Goal: Transaction & Acquisition: Download file/media

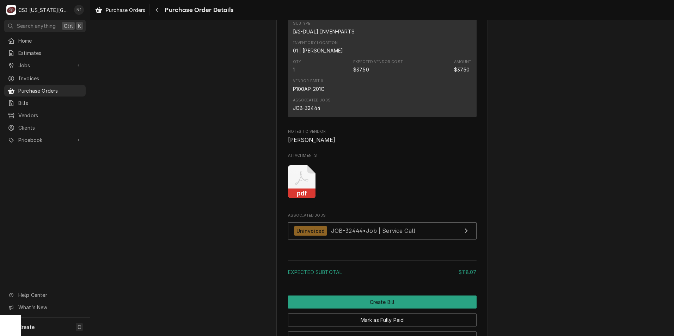
scroll to position [705, 0]
click at [301, 193] on icon "Attachments" at bounding box center [302, 181] width 28 height 33
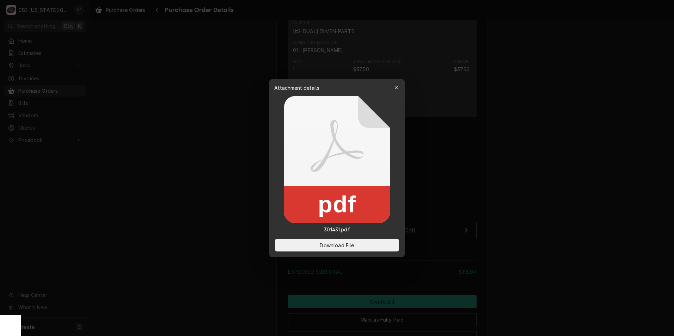
drag, startPoint x: 316, startPoint y: 247, endPoint x: 88, endPoint y: 141, distance: 251.5
click at [315, 247] on button "Download File" at bounding box center [337, 245] width 124 height 13
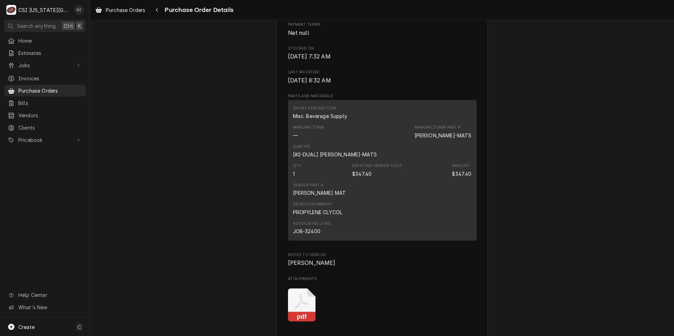
scroll to position [458, 0]
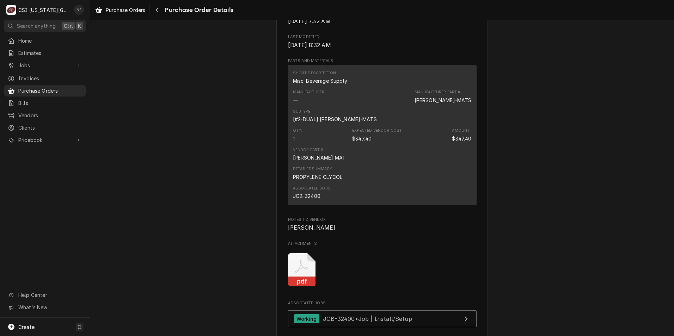
click at [291, 287] on icon "Attachments" at bounding box center [302, 269] width 28 height 33
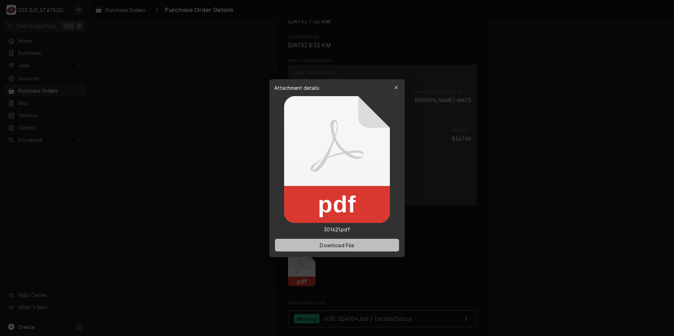
click at [319, 244] on span "Download File" at bounding box center [336, 244] width 37 height 7
click at [361, 244] on button "Download File" at bounding box center [337, 245] width 124 height 13
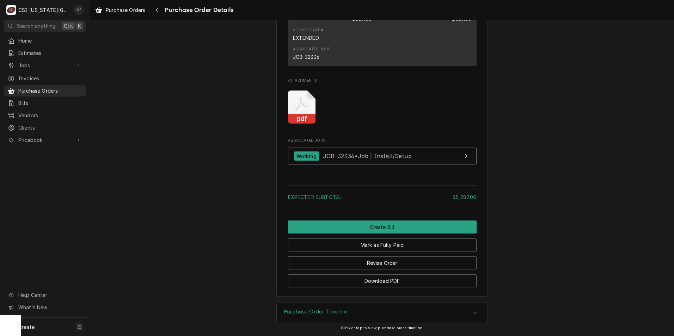
scroll to position [913, 0]
click at [303, 113] on icon "Attachments" at bounding box center [302, 107] width 28 height 33
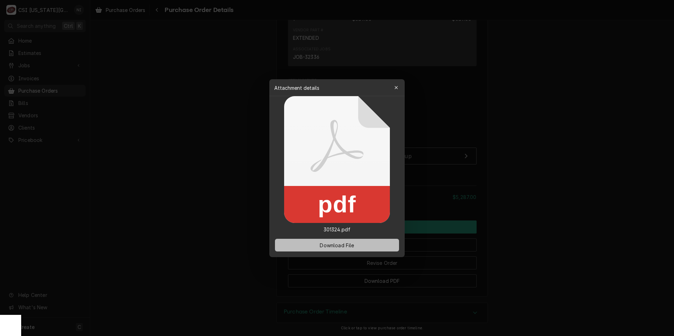
click at [369, 245] on button "Download File" at bounding box center [337, 245] width 124 height 13
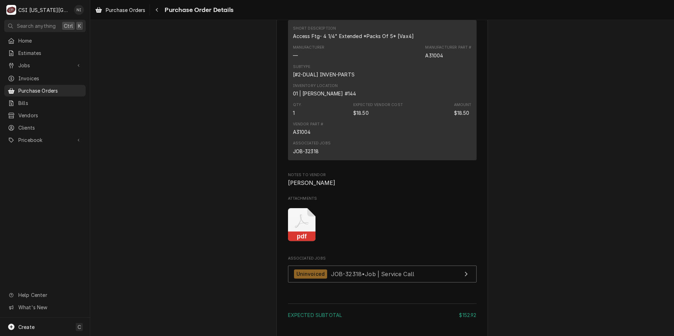
scroll to position [1057, 0]
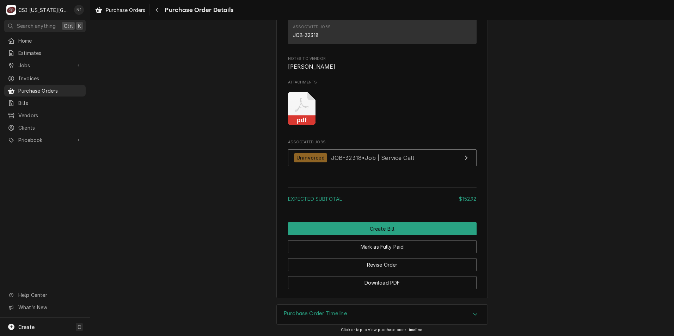
click at [306, 125] on icon "Attachments" at bounding box center [302, 108] width 28 height 33
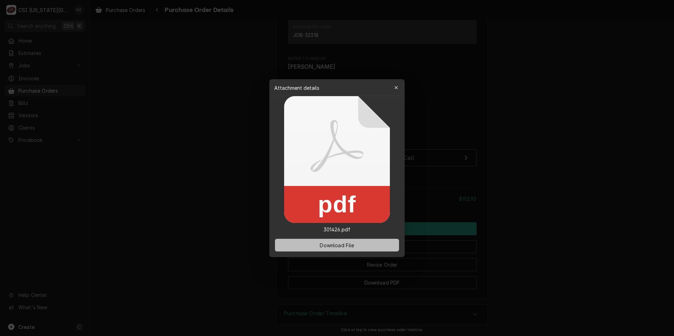
click at [342, 247] on span "Download File" at bounding box center [336, 244] width 37 height 7
